Goal: Information Seeking & Learning: Learn about a topic

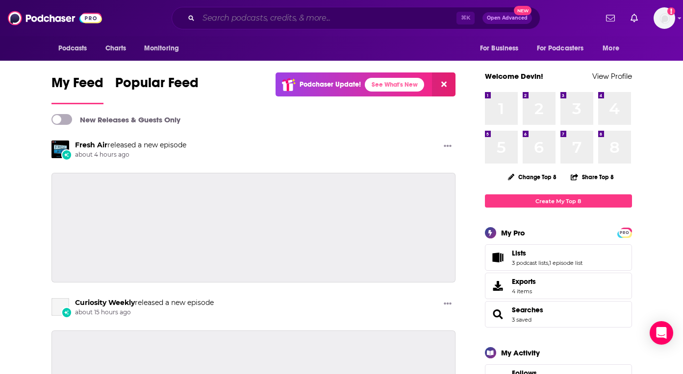
click at [307, 12] on input "Search podcasts, credits, & more..." at bounding box center [327, 18] width 258 height 16
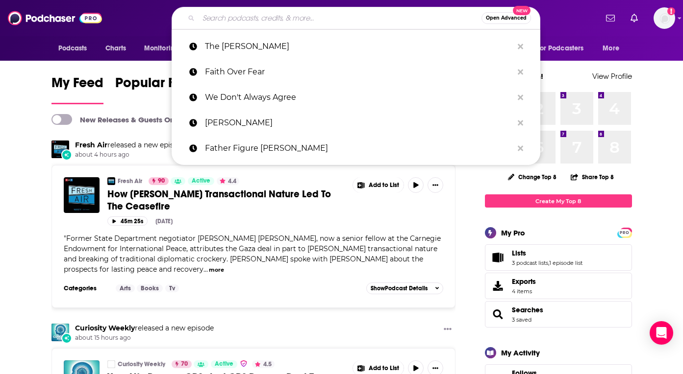
paste input "feelingthingspodcast"
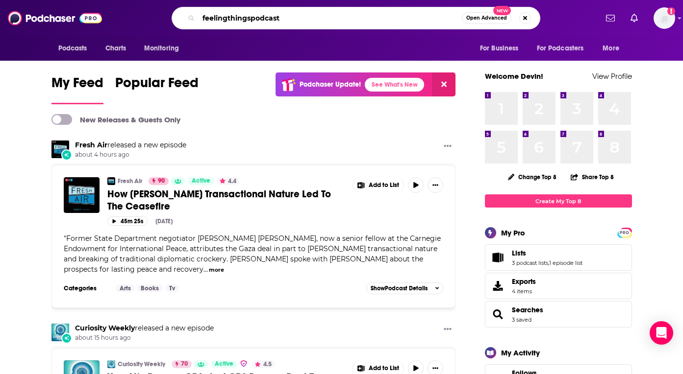
click at [311, 22] on input "feelingthingspodcast" at bounding box center [329, 18] width 263 height 16
drag, startPoint x: 311, startPoint y: 21, endPoint x: 377, endPoint y: 21, distance: 65.7
click at [377, 21] on div "feelingthingspodcast Open Advanced New" at bounding box center [355, 18] width 368 height 23
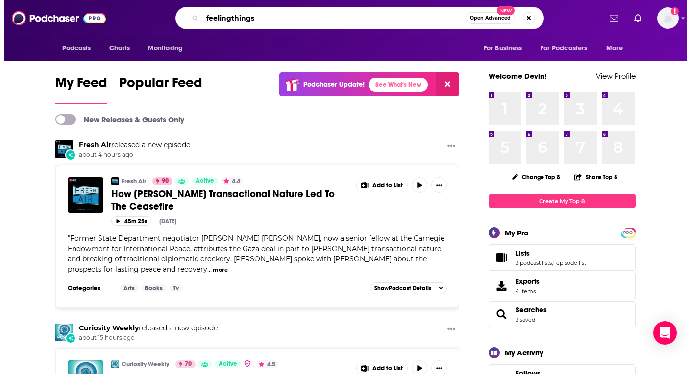
scroll to position [0, 1]
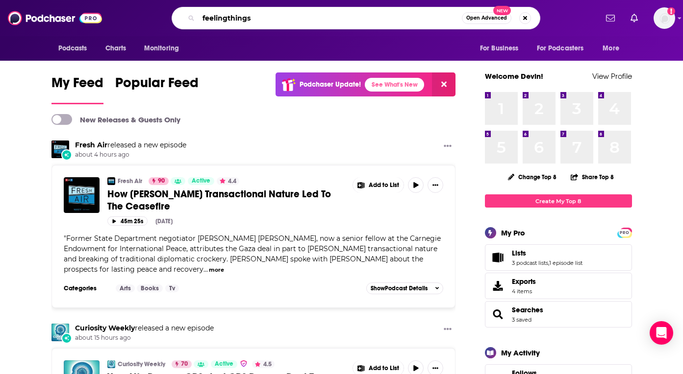
click at [317, 19] on input "feelingthings" at bounding box center [329, 18] width 263 height 16
type input "feeling things"
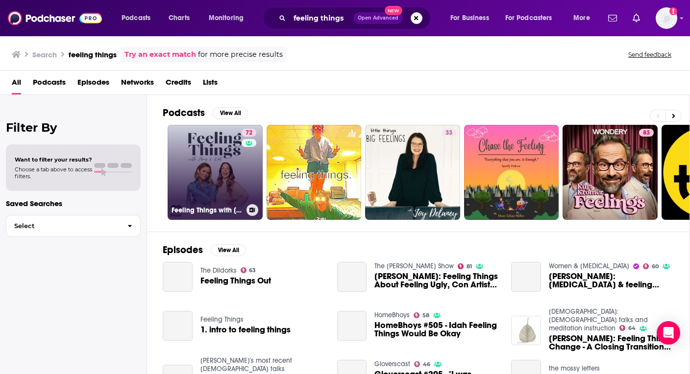
click at [185, 139] on link "72 Feeling Things with [PERSON_NAME] & [PERSON_NAME]" at bounding box center [215, 172] width 95 height 95
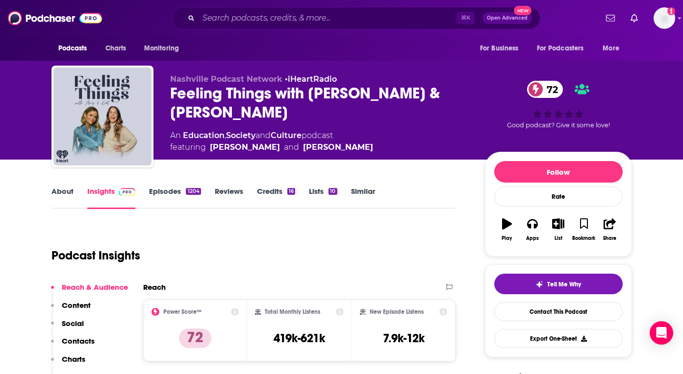
click at [173, 194] on link "Episodes 1204" at bounding box center [174, 198] width 51 height 23
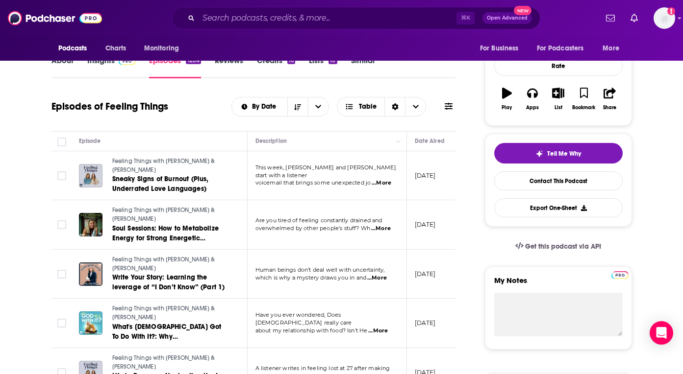
scroll to position [130, 0]
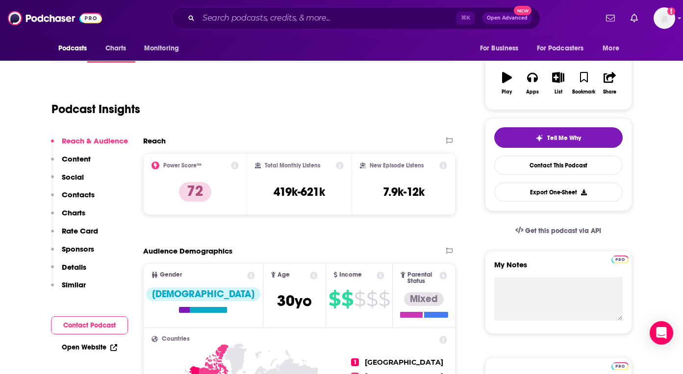
scroll to position [147, 0]
